Goal: Information Seeking & Learning: Learn about a topic

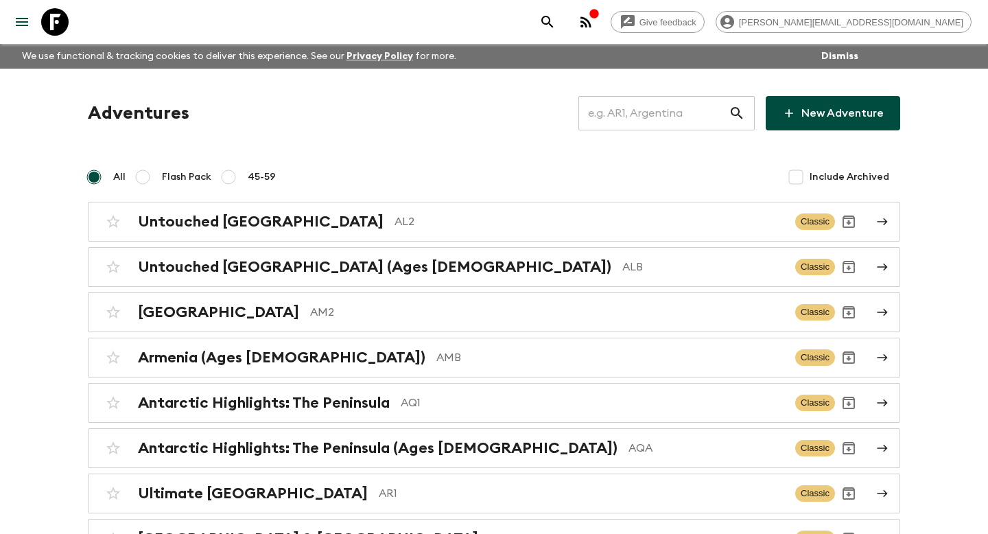
click at [642, 108] on input "text" at bounding box center [653, 113] width 150 height 38
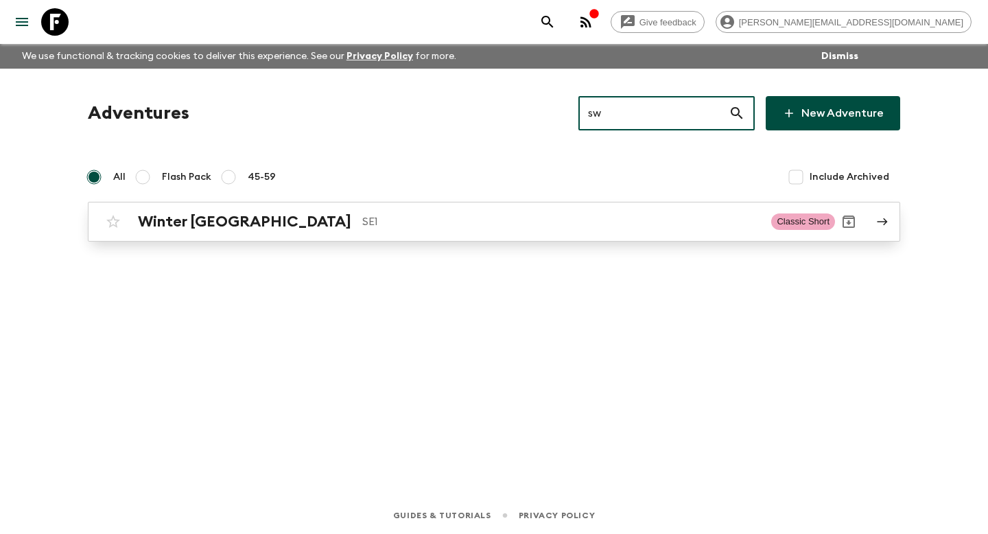
type input "sw"
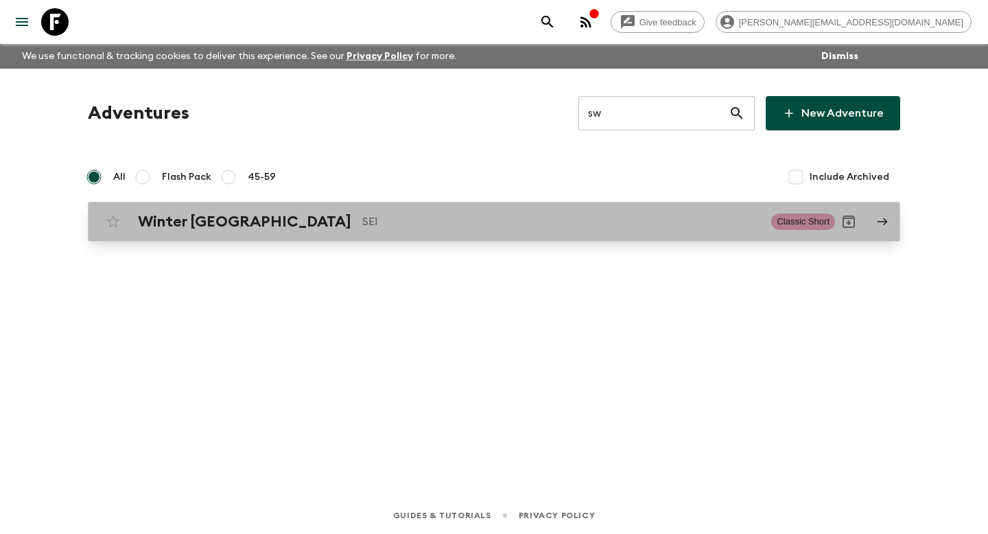
click at [597, 219] on p "SE1" at bounding box center [561, 221] width 398 height 16
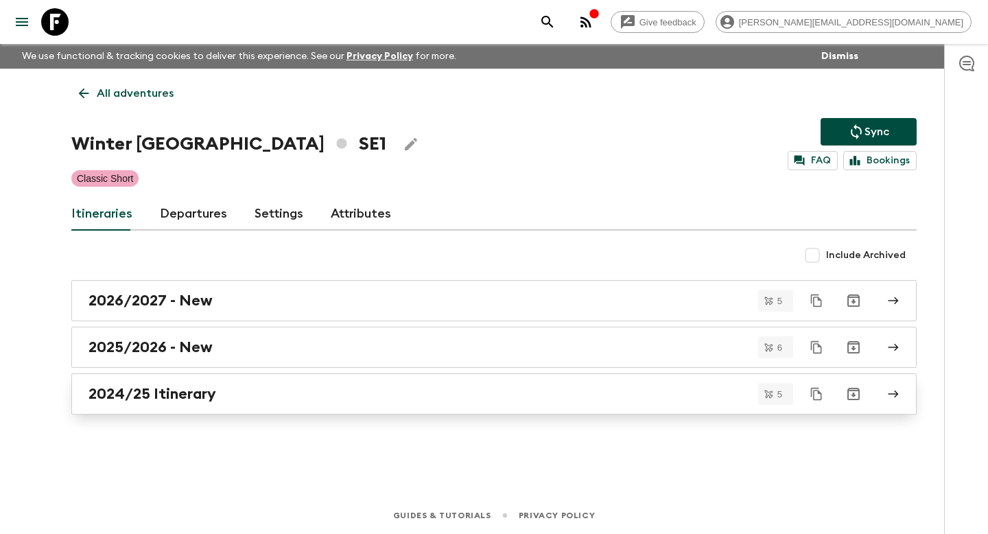
click at [501, 376] on link "2024/25 Itinerary" at bounding box center [493, 393] width 845 height 41
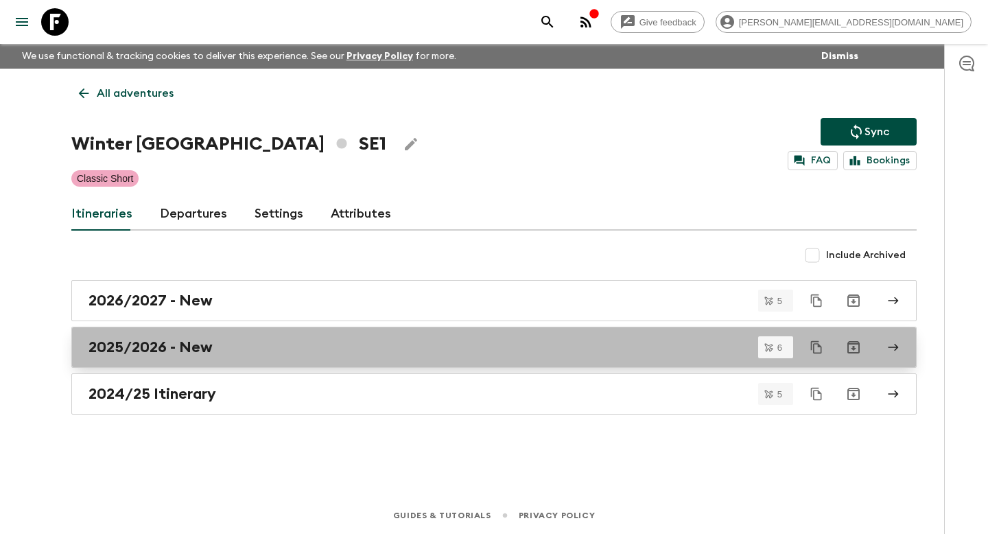
click at [163, 348] on h2 "2025/2026 - New" at bounding box center [150, 347] width 124 height 18
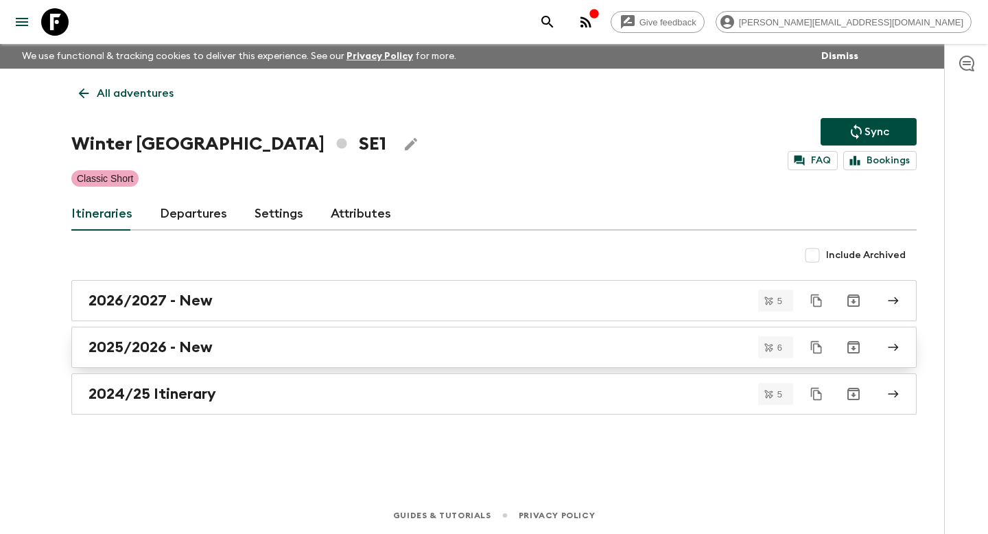
click at [159, 337] on link "2025/2026 - New" at bounding box center [493, 346] width 845 height 41
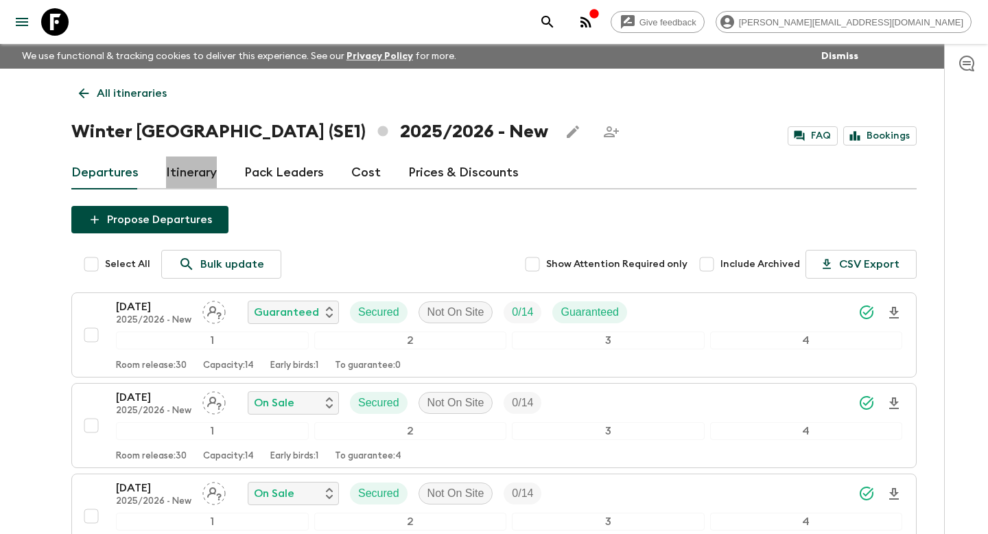
click at [180, 180] on link "Itinerary" at bounding box center [191, 172] width 51 height 33
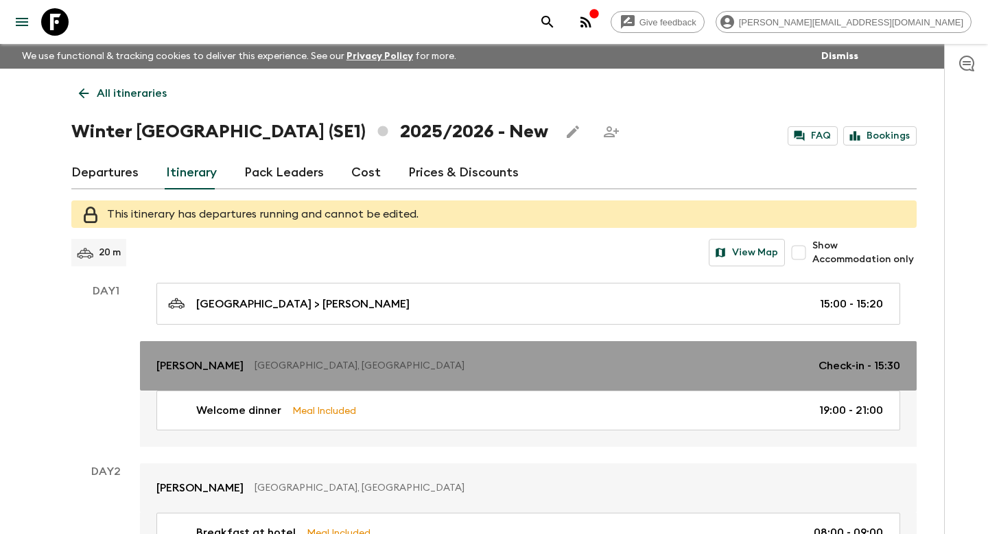
click at [286, 368] on p "[GEOGRAPHIC_DATA], [GEOGRAPHIC_DATA]" at bounding box center [530, 366] width 553 height 14
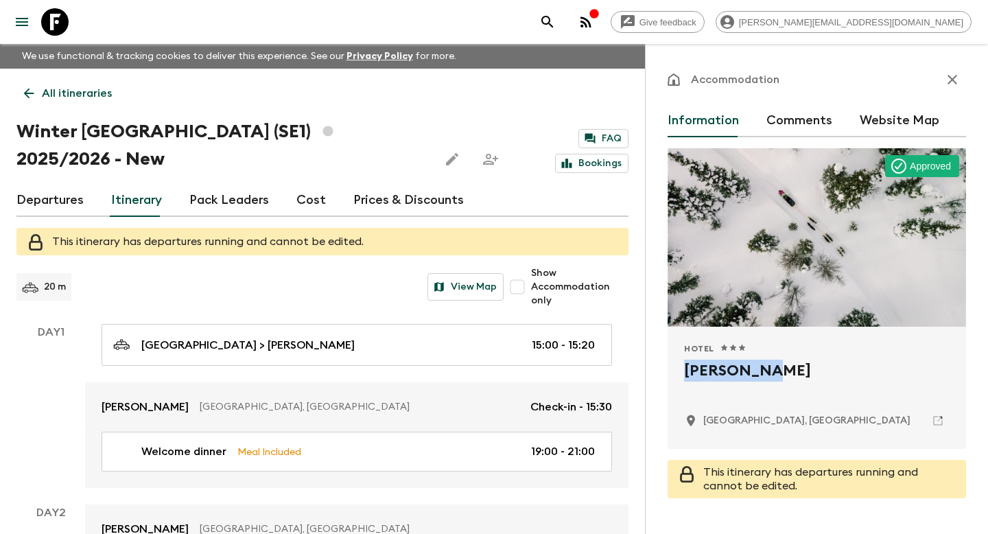
drag, startPoint x: 772, startPoint y: 366, endPoint x: 673, endPoint y: 366, distance: 98.8
click at [673, 366] on div "Hotel 1 Star 2 Stars 3 Stars 4 Stars 5 Stars [PERSON_NAME] Kiruna, [GEOGRAPHIC_…" at bounding box center [816, 387] width 298 height 122
click at [951, 80] on icon "button" at bounding box center [952, 80] width 10 height 10
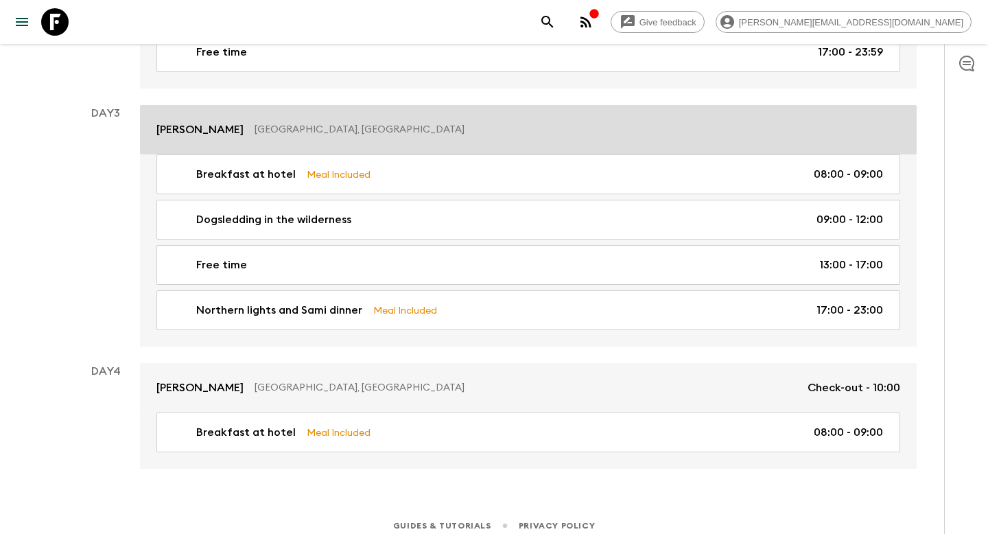
scroll to position [617, 0]
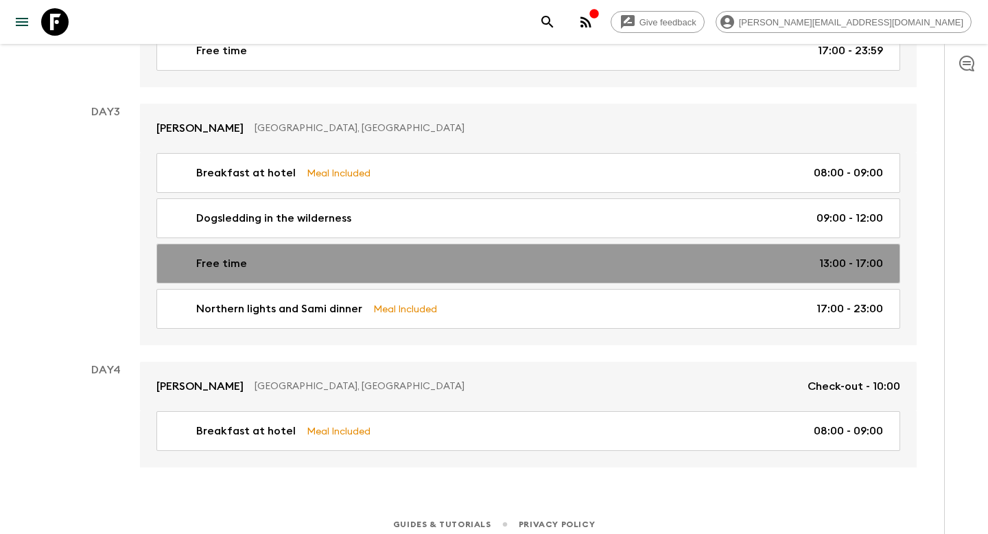
click at [453, 252] on link "Free time 13:00 - 17:00" at bounding box center [527, 263] width 743 height 40
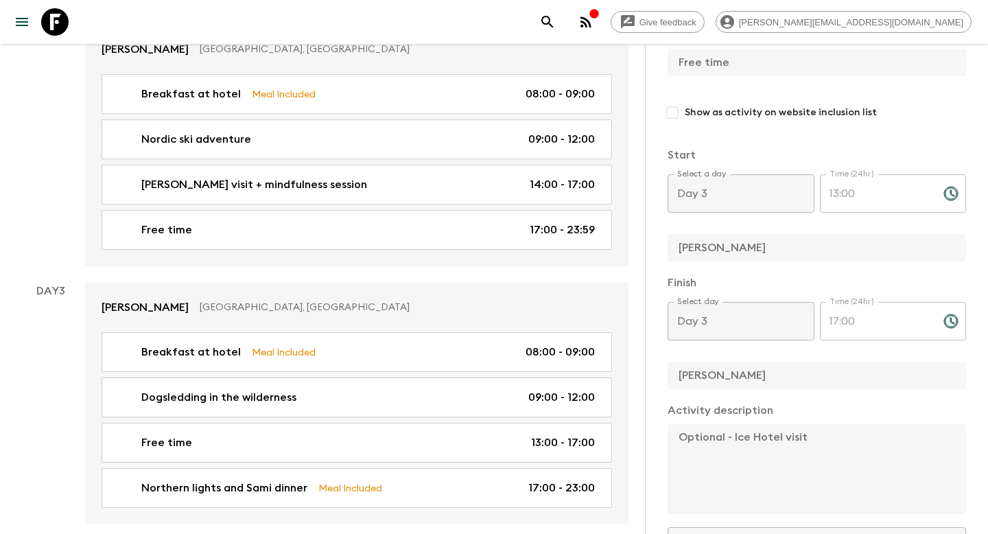
scroll to position [477, 0]
